Goal: Check status

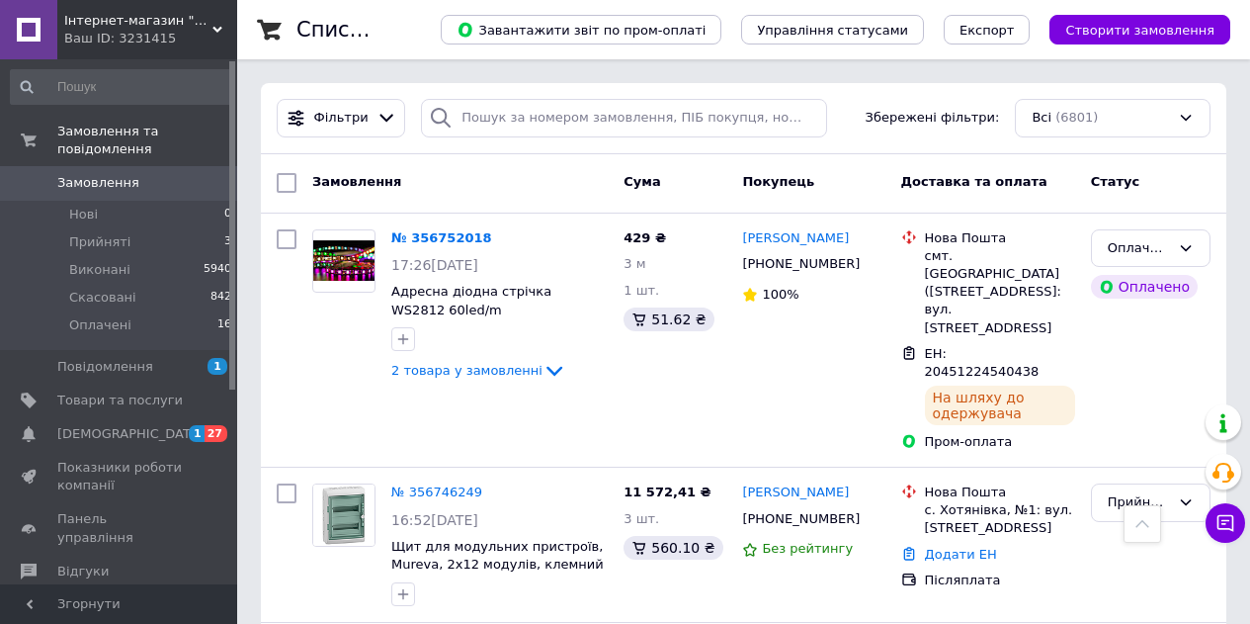
scroll to position [1179, 0]
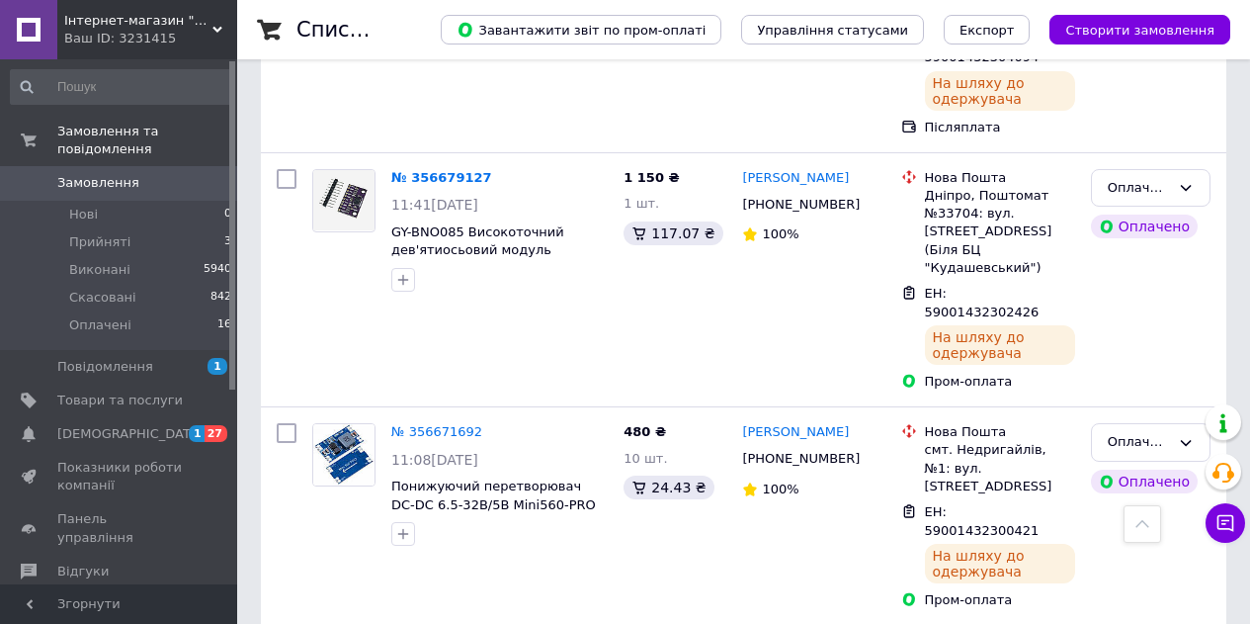
click at [118, 174] on span "Замовлення" at bounding box center [98, 183] width 82 height 18
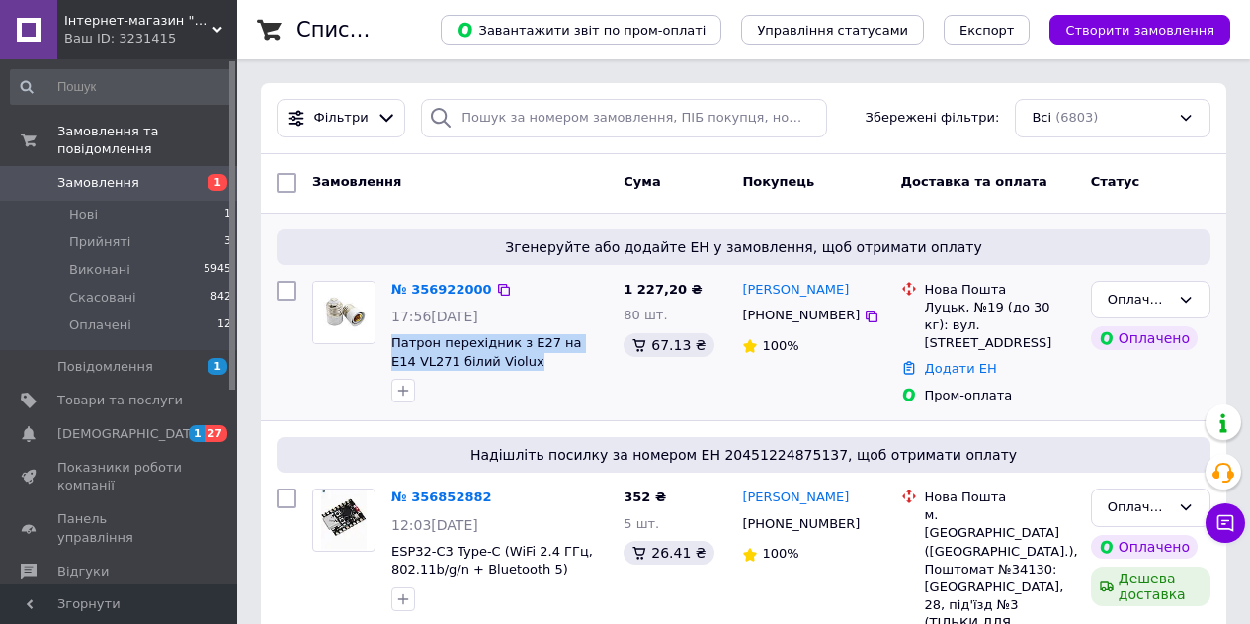
drag, startPoint x: 384, startPoint y: 343, endPoint x: 493, endPoint y: 375, distance: 114.2
click at [493, 375] on div "№ 356922000 17:56, 12.08.2025 Патрон перехідник з E27 на Е14 VL271 білий Violux" at bounding box center [500, 342] width 232 height 138
copy div "Патрон перехідник з E27 на Е14 VL271 білий Violux"
click at [453, 288] on link "№ 356922000" at bounding box center [441, 289] width 101 height 15
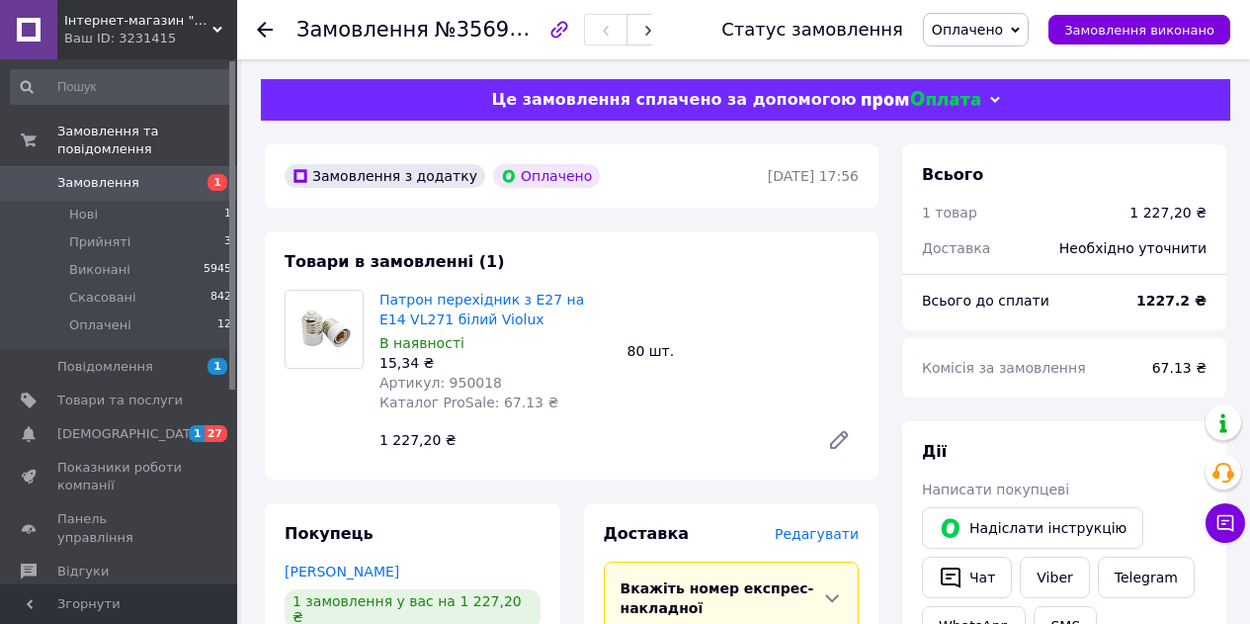
scroll to position [49, 0]
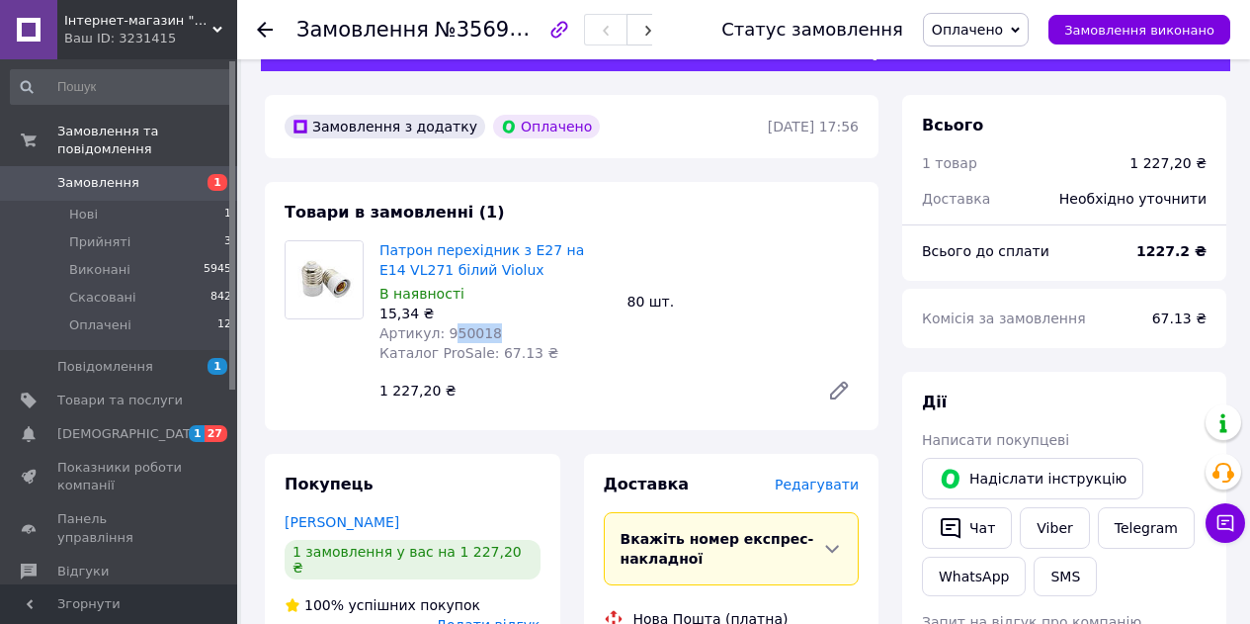
drag, startPoint x: 485, startPoint y: 332, endPoint x: 442, endPoint y: 332, distance: 43.5
click at [442, 332] on div "Артикул: 950018" at bounding box center [496, 333] width 232 height 20
click at [510, 332] on div "Артикул: 950018" at bounding box center [496, 333] width 232 height 20
drag, startPoint x: 486, startPoint y: 334, endPoint x: 440, endPoint y: 330, distance: 46.6
click at [440, 330] on div "Артикул: 950018" at bounding box center [496, 333] width 232 height 20
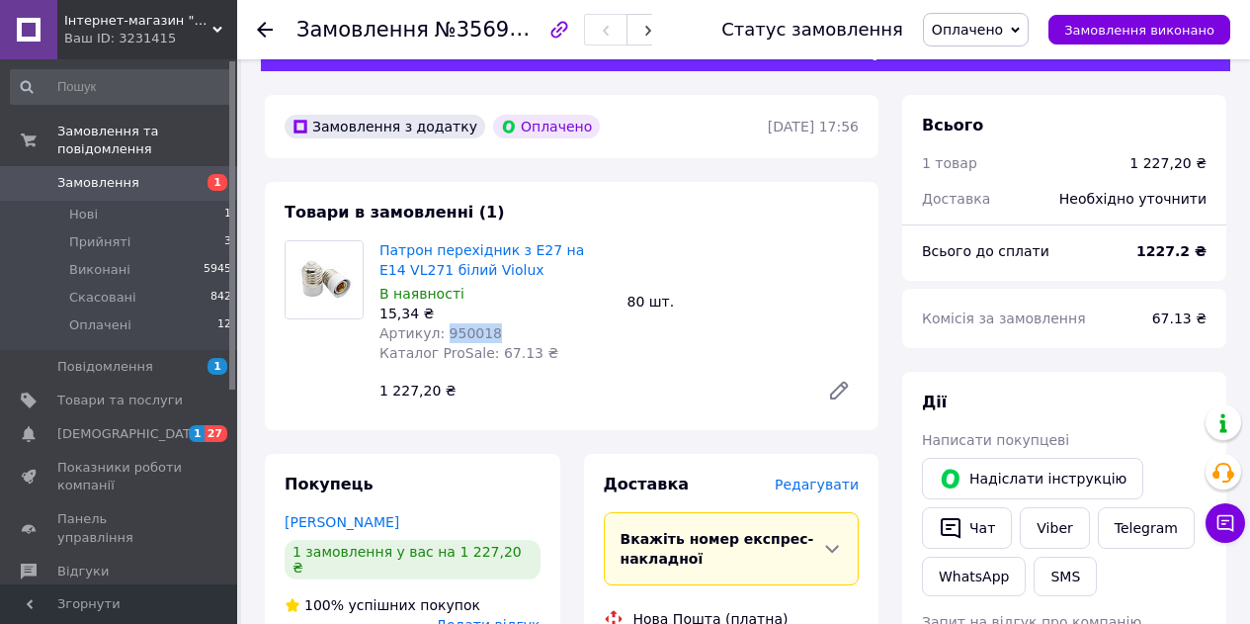
copy span "950018"
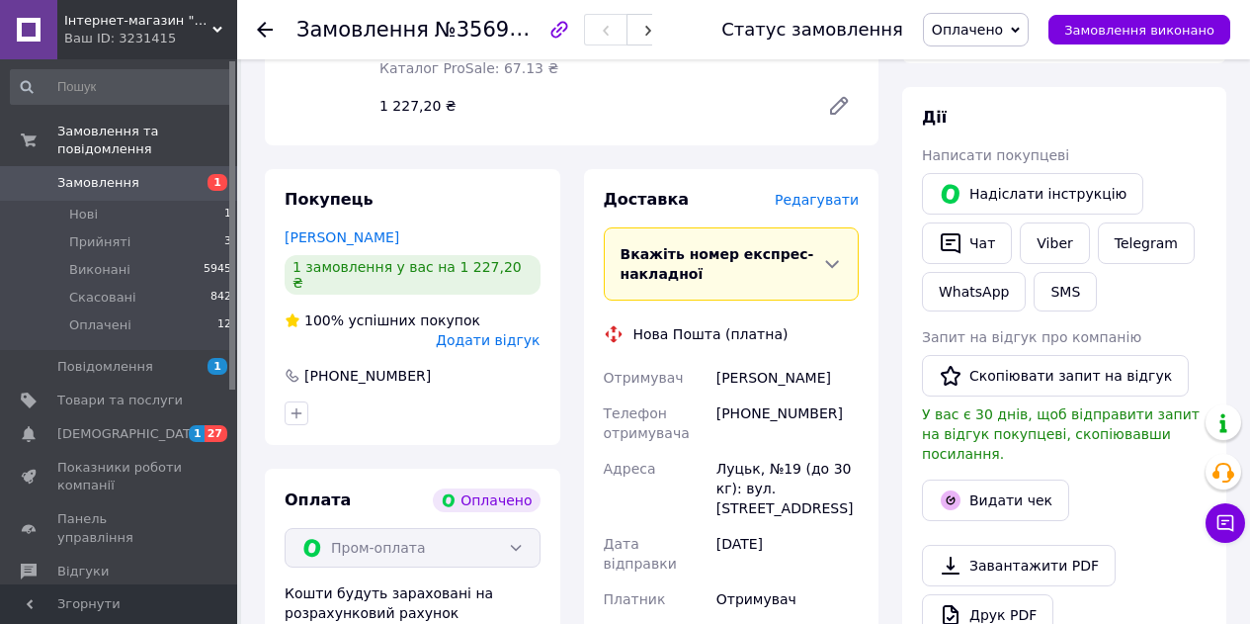
scroll to position [335, 0]
